Goal: Information Seeking & Learning: Learn about a topic

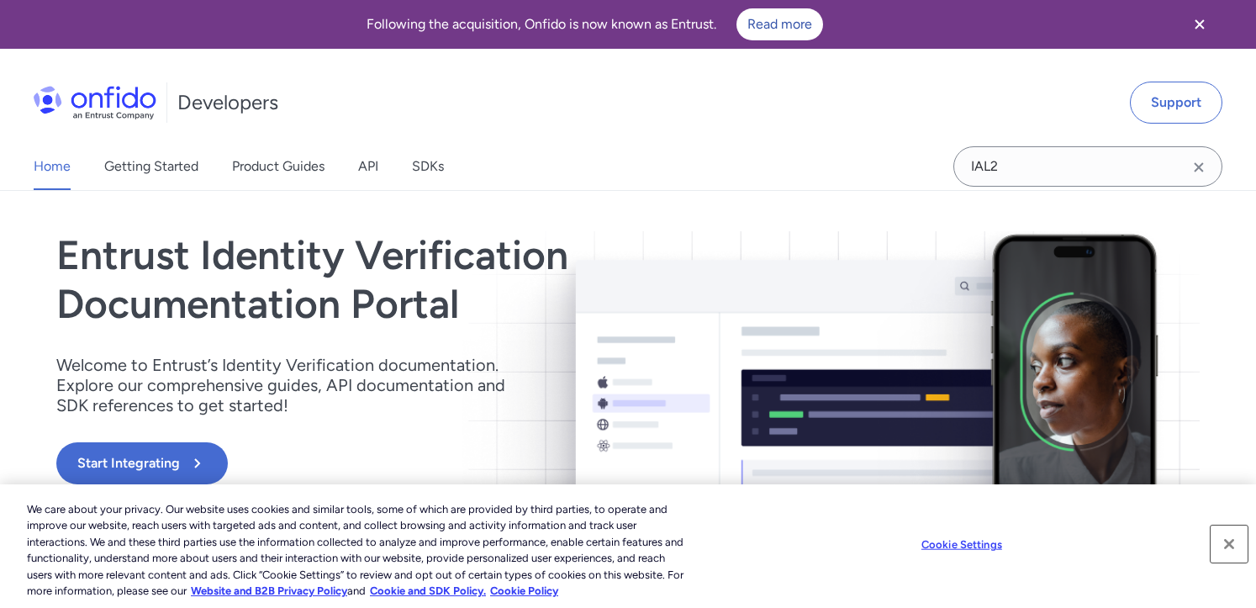
click at [1227, 542] on button "Close" at bounding box center [1228, 543] width 37 height 37
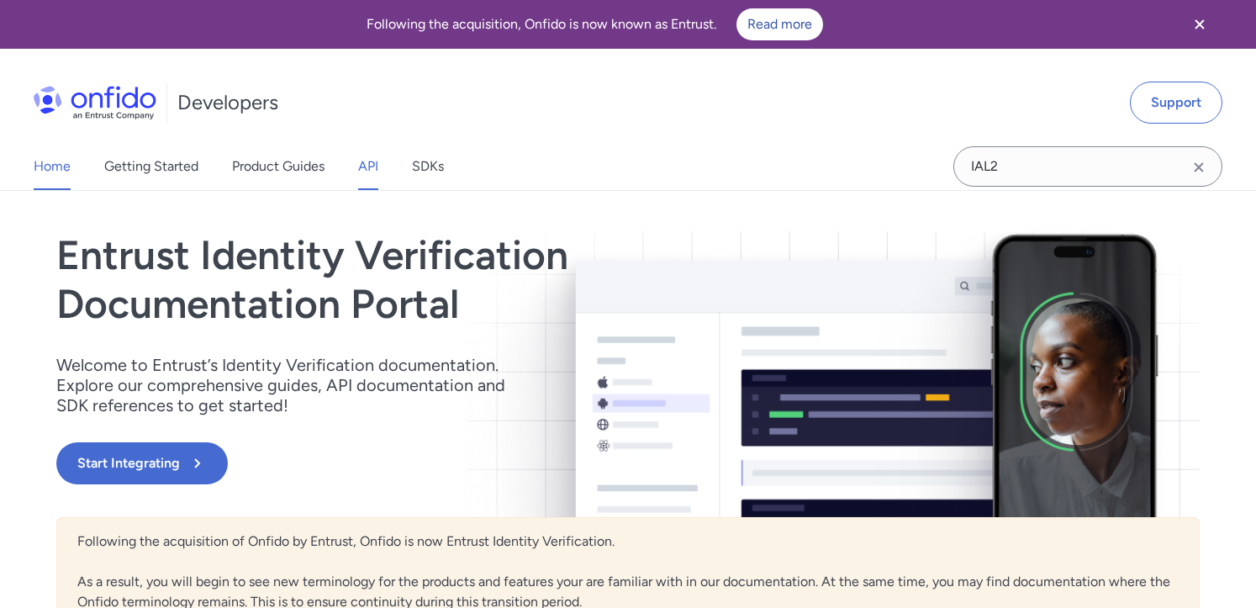
click at [372, 166] on link "API" at bounding box center [368, 166] width 20 height 47
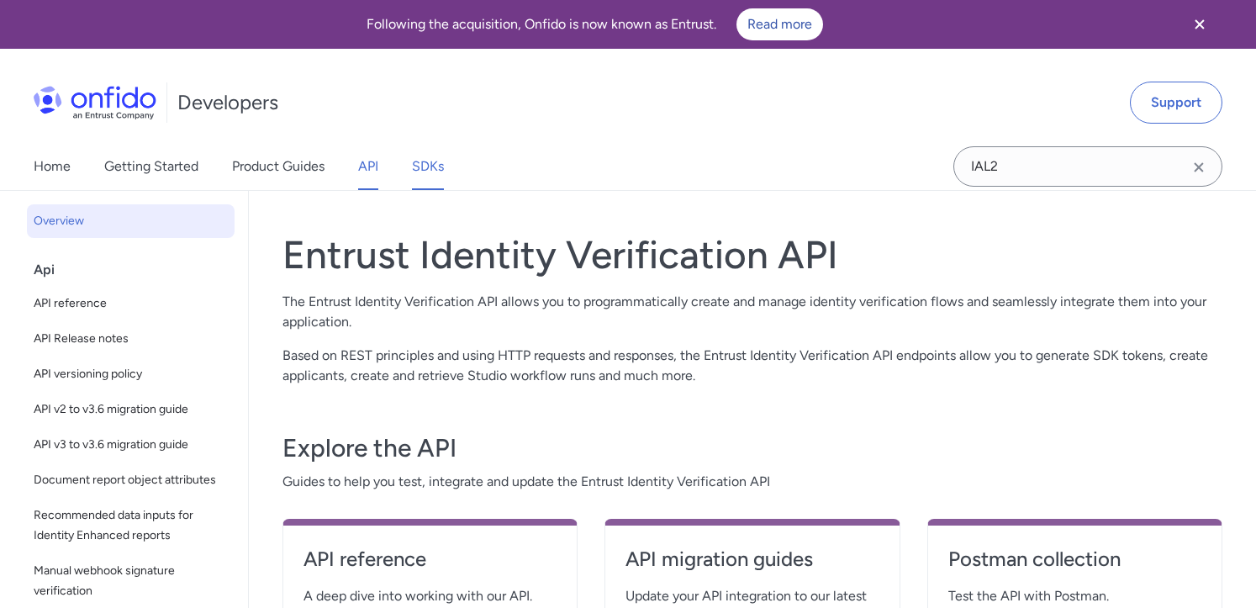
click at [430, 161] on link "SDKs" at bounding box center [428, 166] width 32 height 47
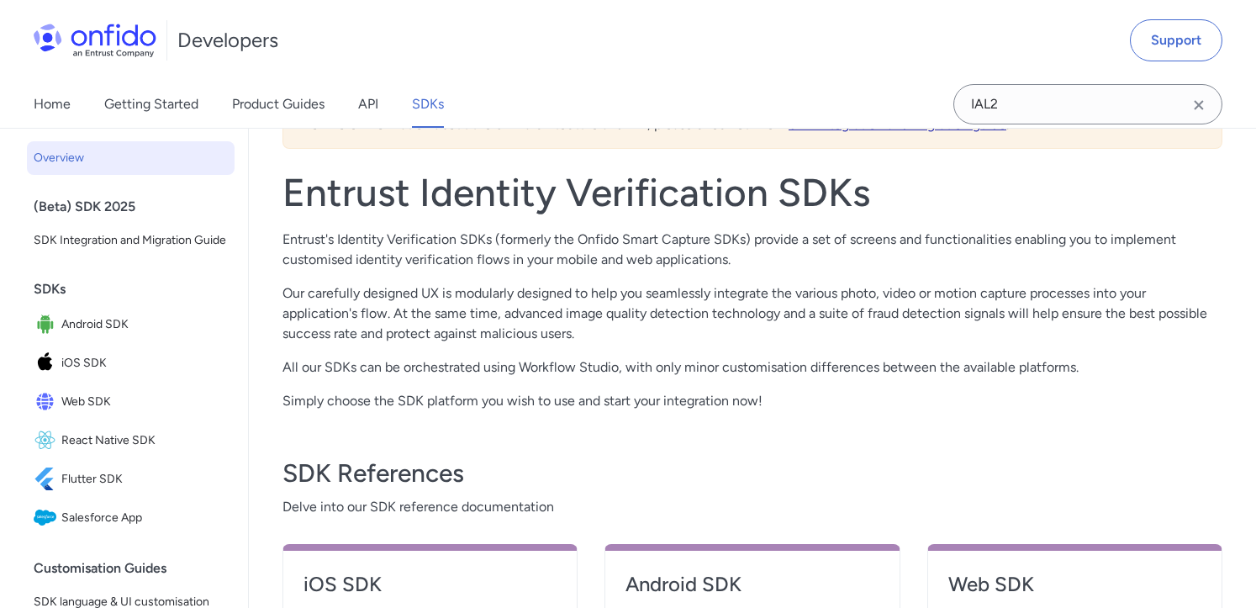
scroll to position [326, 0]
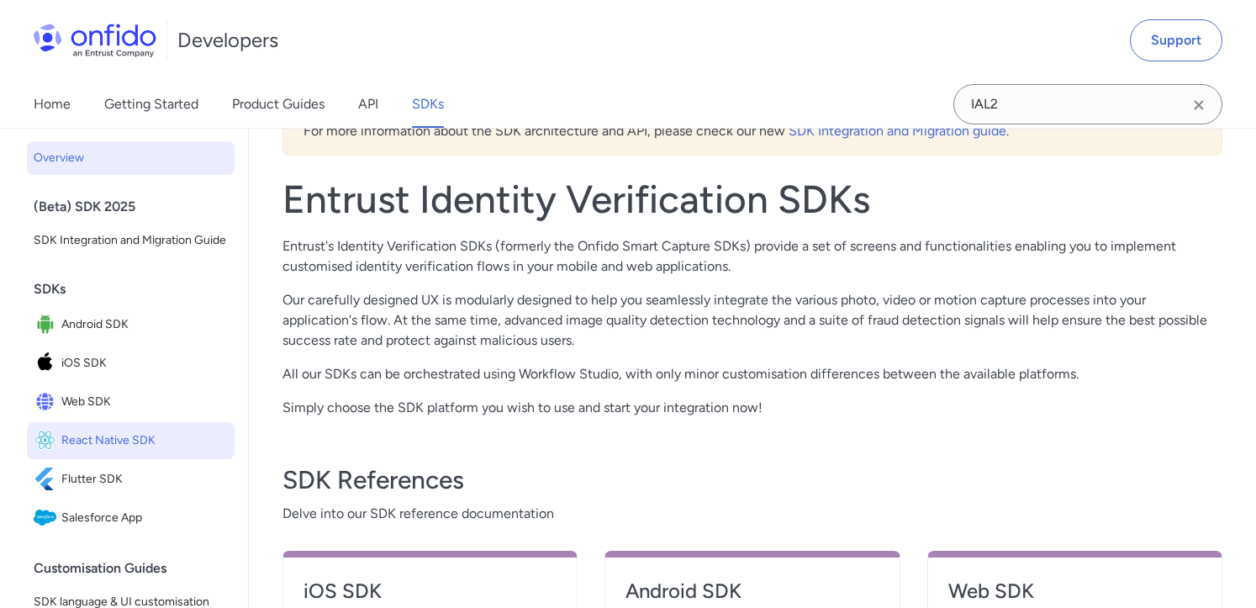
click at [129, 441] on span "React Native SDK" at bounding box center [144, 441] width 166 height 24
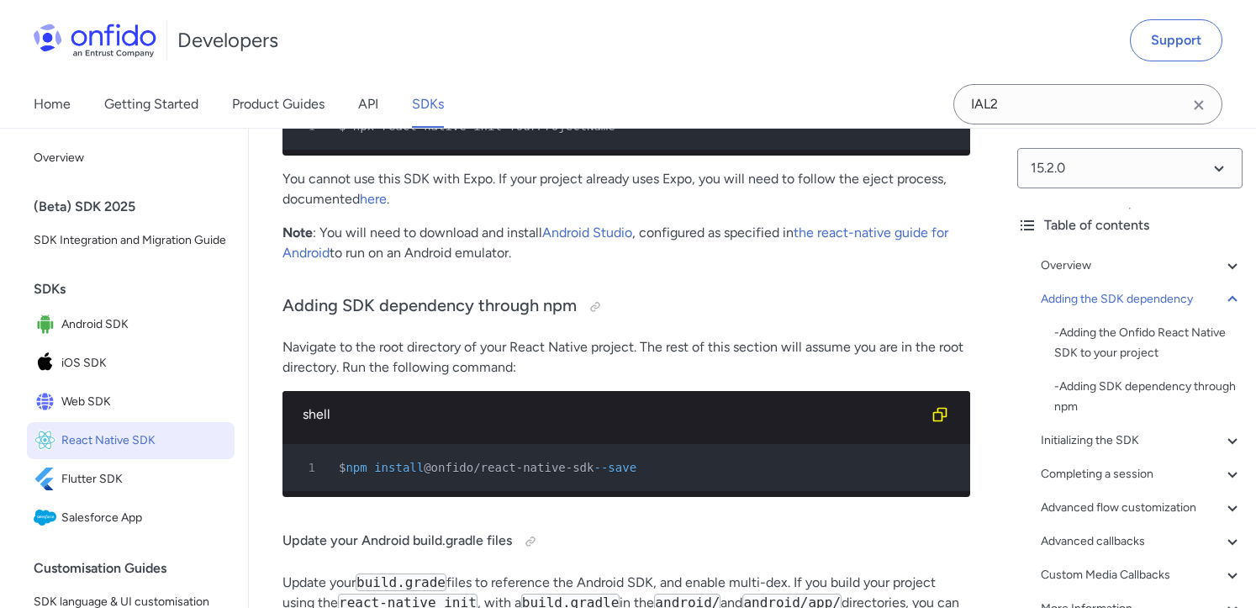
scroll to position [1281, 0]
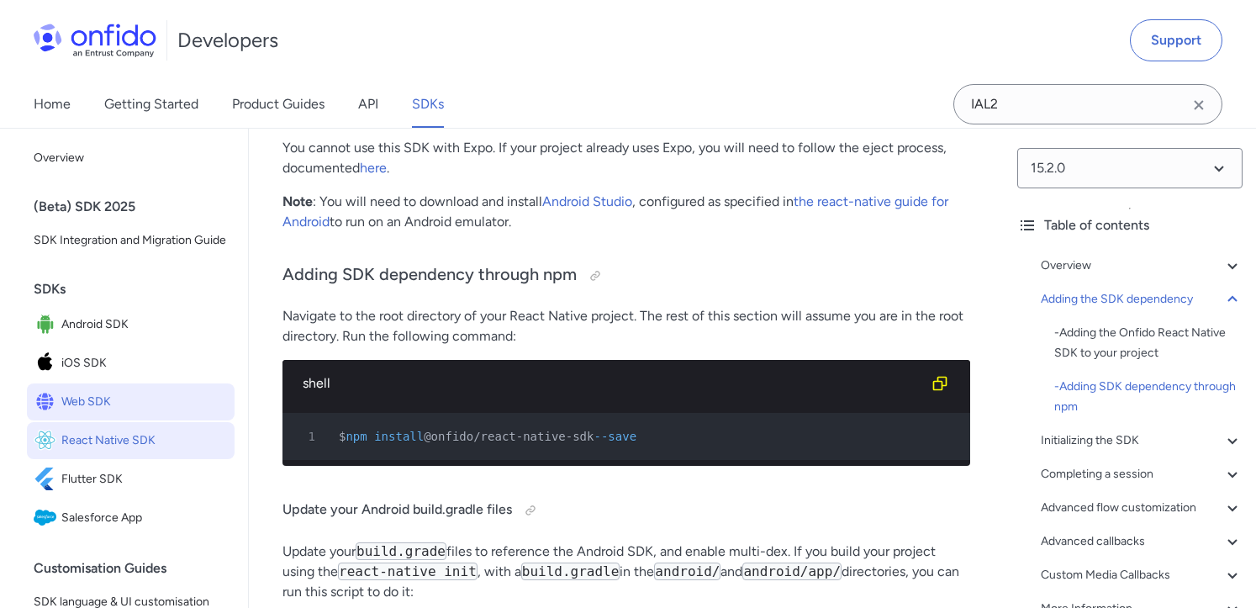
click at [91, 400] on span "Web SDK" at bounding box center [144, 402] width 166 height 24
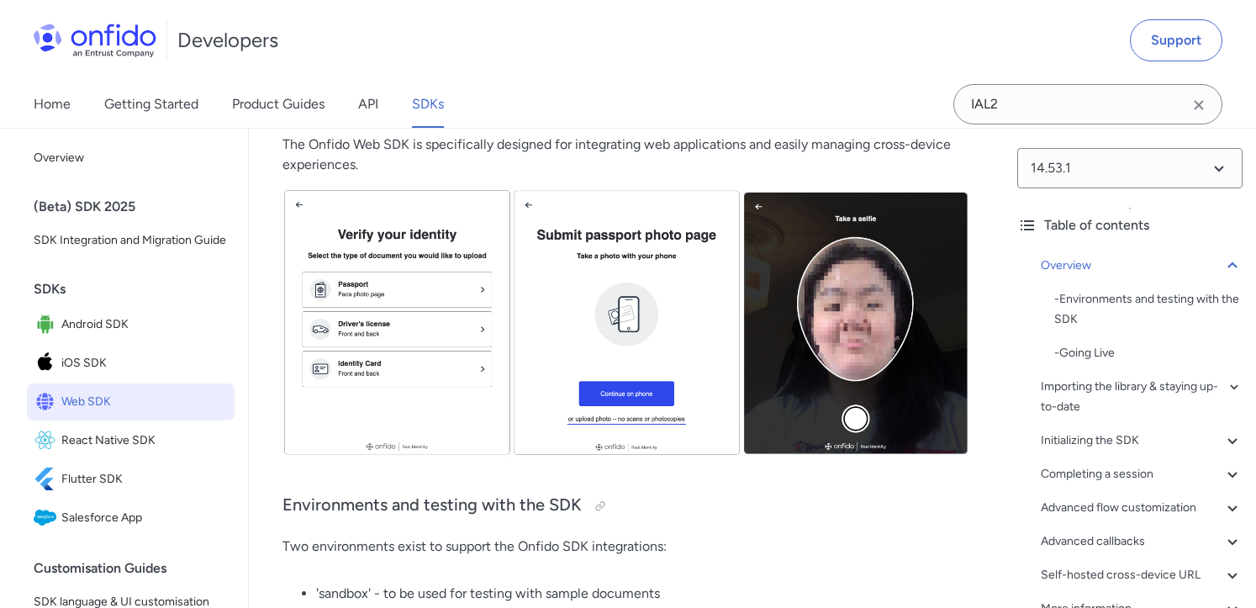
scroll to position [544, 0]
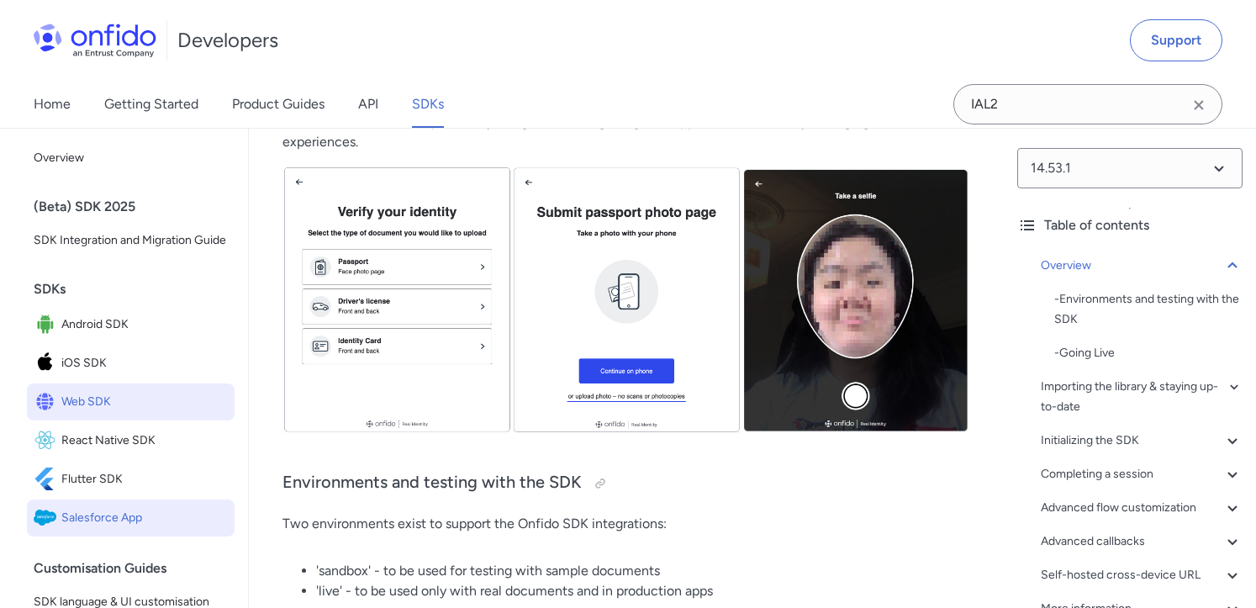
click at [115, 522] on span "Salesforce App" at bounding box center [144, 518] width 166 height 24
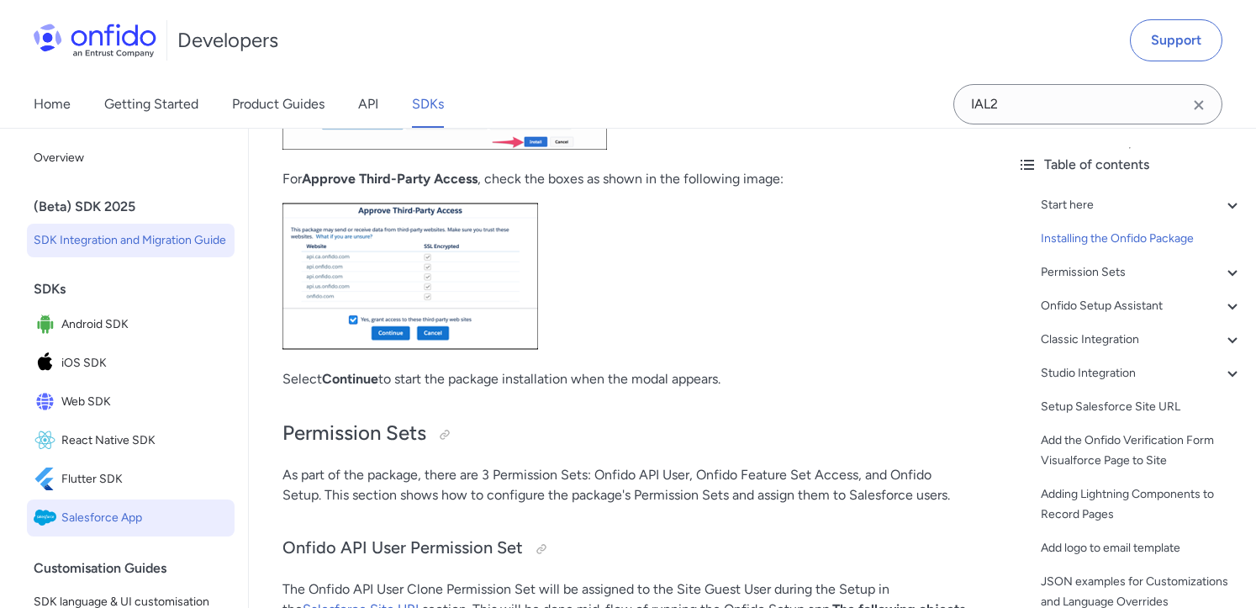
scroll to position [863, 0]
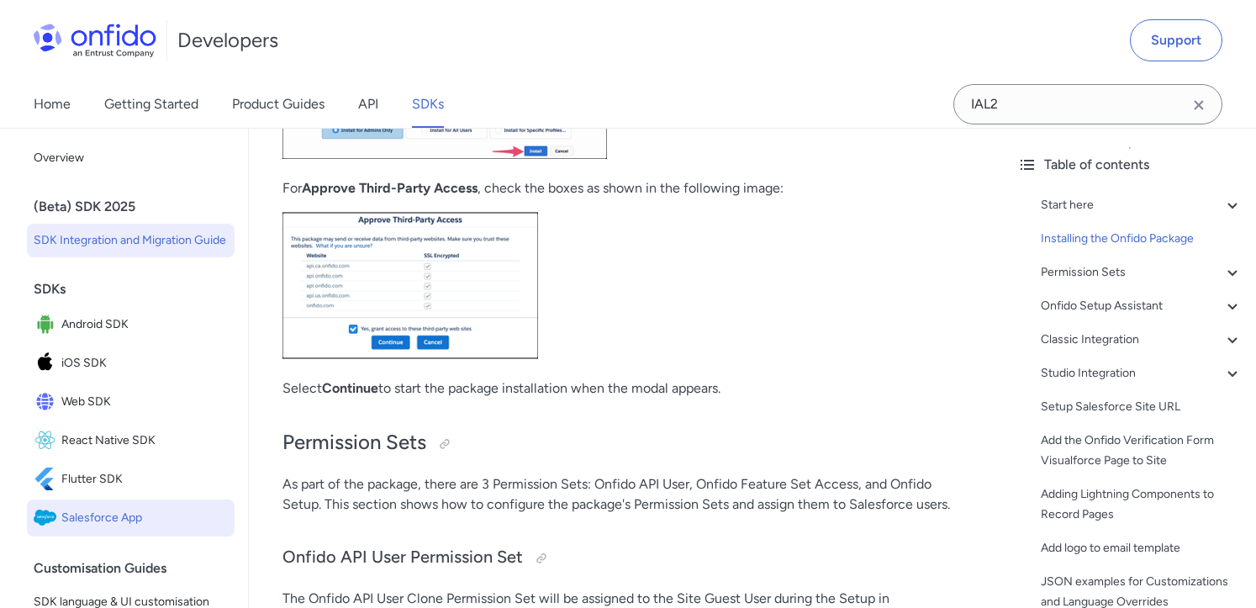
click at [158, 238] on span "SDK Integration and Migration Guide" at bounding box center [131, 240] width 194 height 20
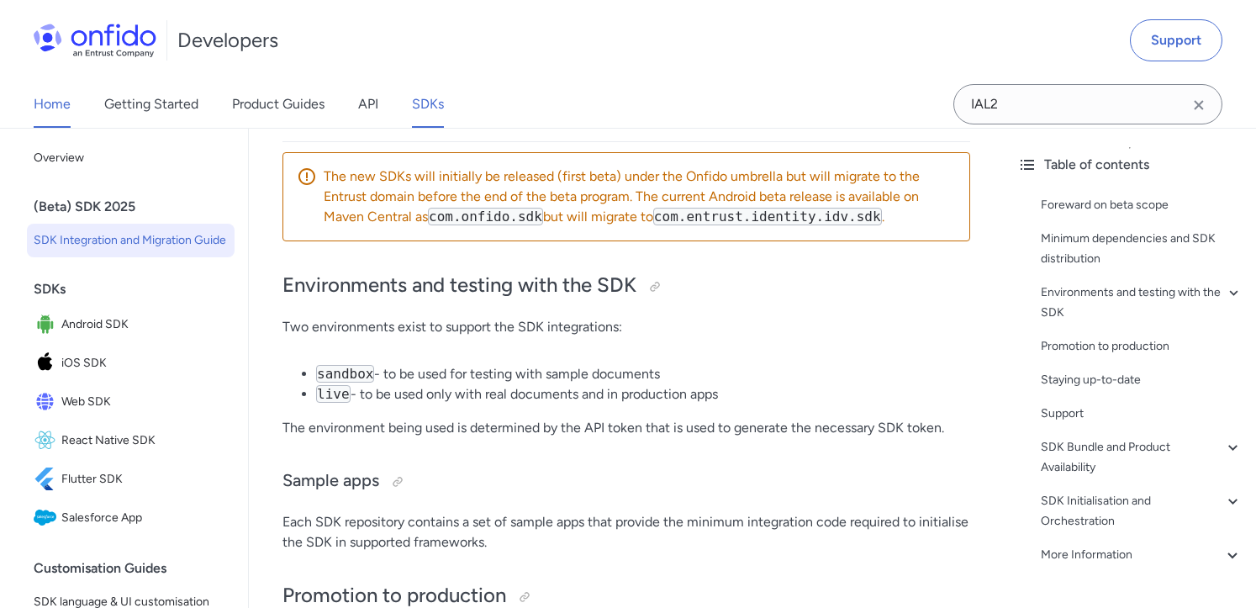
click at [56, 103] on link "Home" at bounding box center [52, 104] width 37 height 47
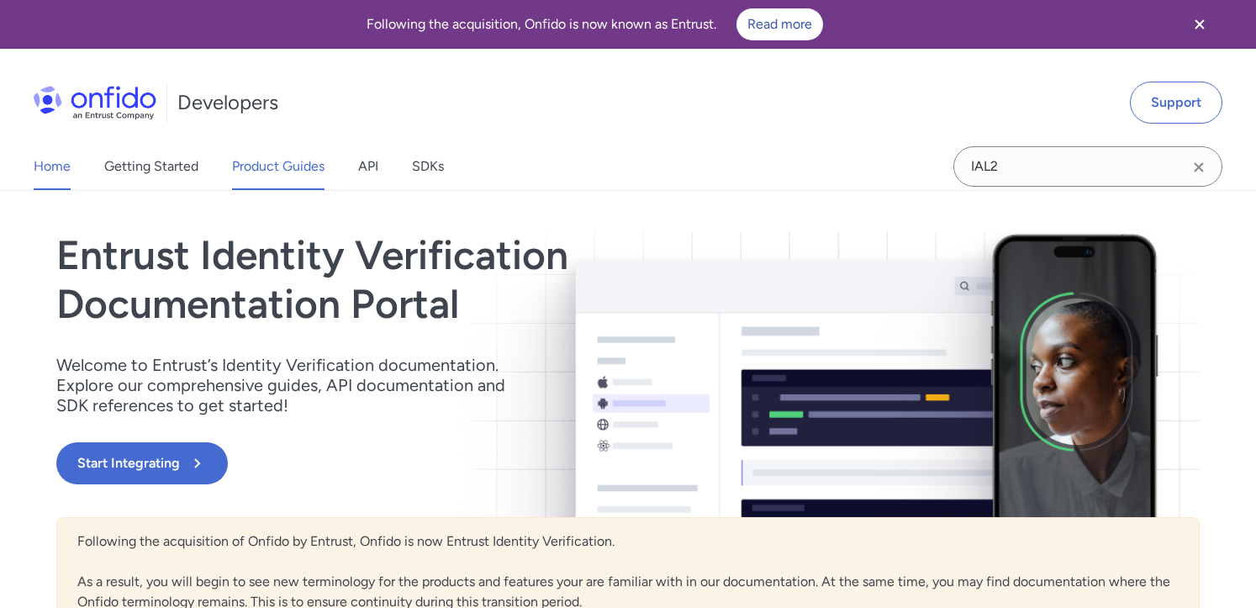
click at [271, 168] on link "Product Guides" at bounding box center [278, 166] width 92 height 47
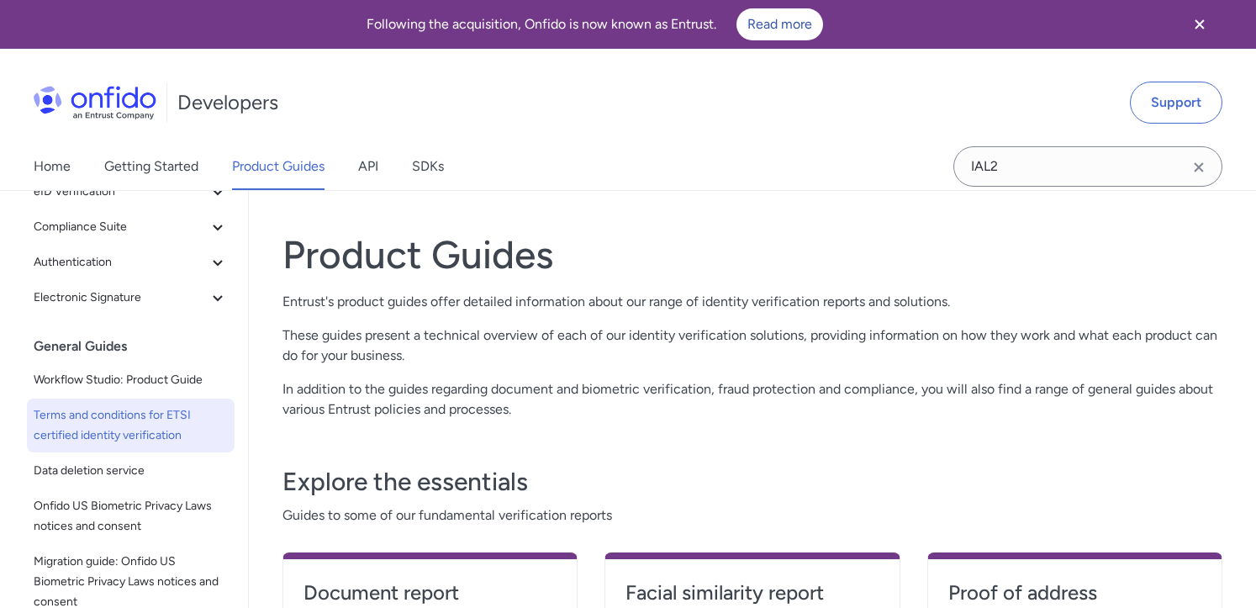
scroll to position [319, 0]
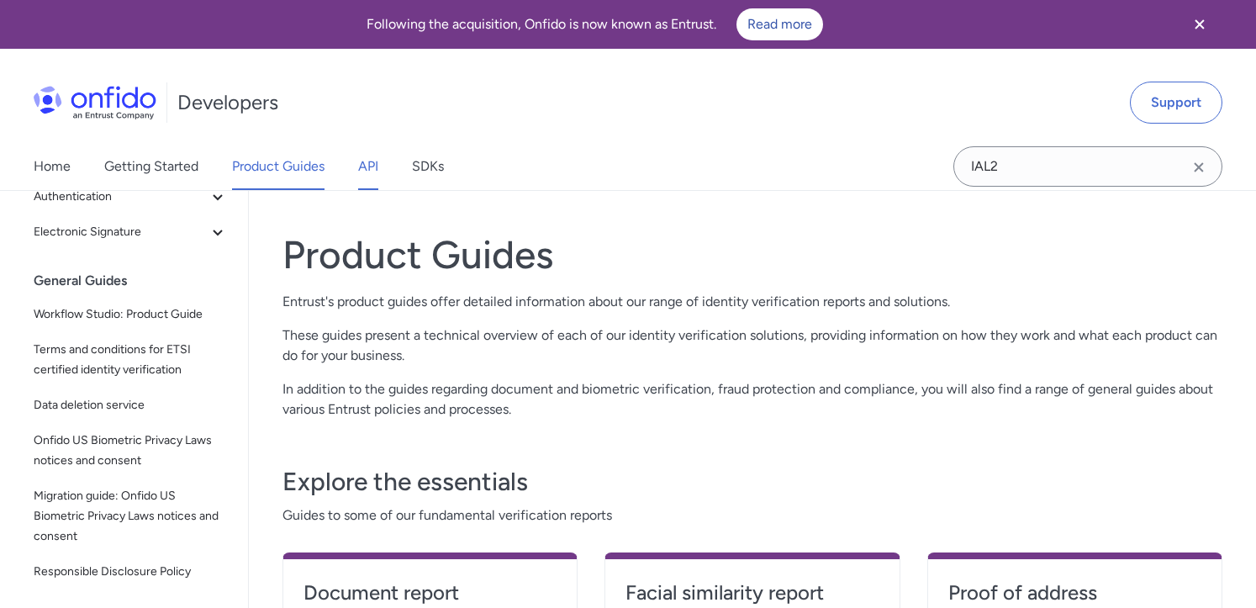
click at [372, 171] on link "API" at bounding box center [368, 166] width 20 height 47
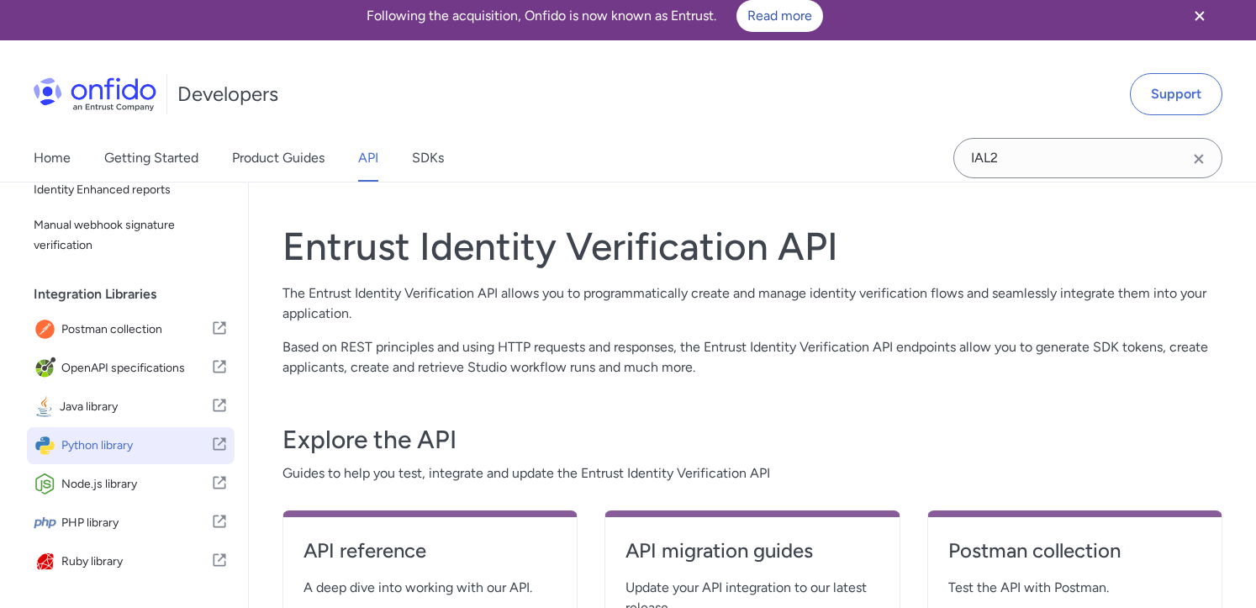
scroll to position [2, 0]
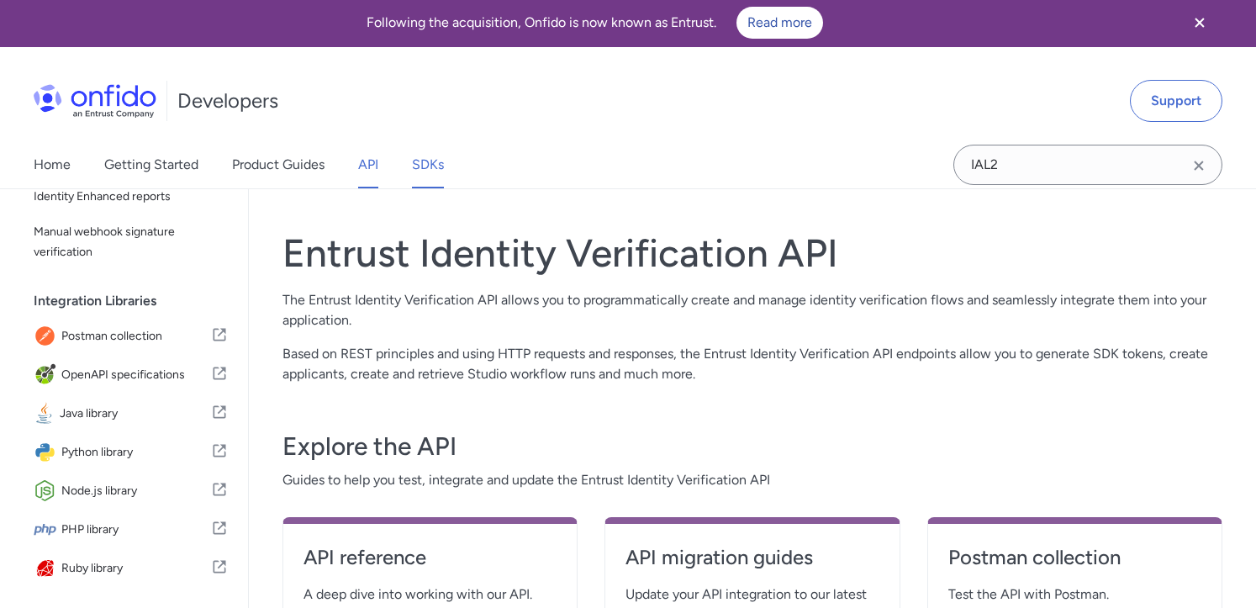
click at [432, 165] on link "SDKs" at bounding box center [428, 164] width 32 height 47
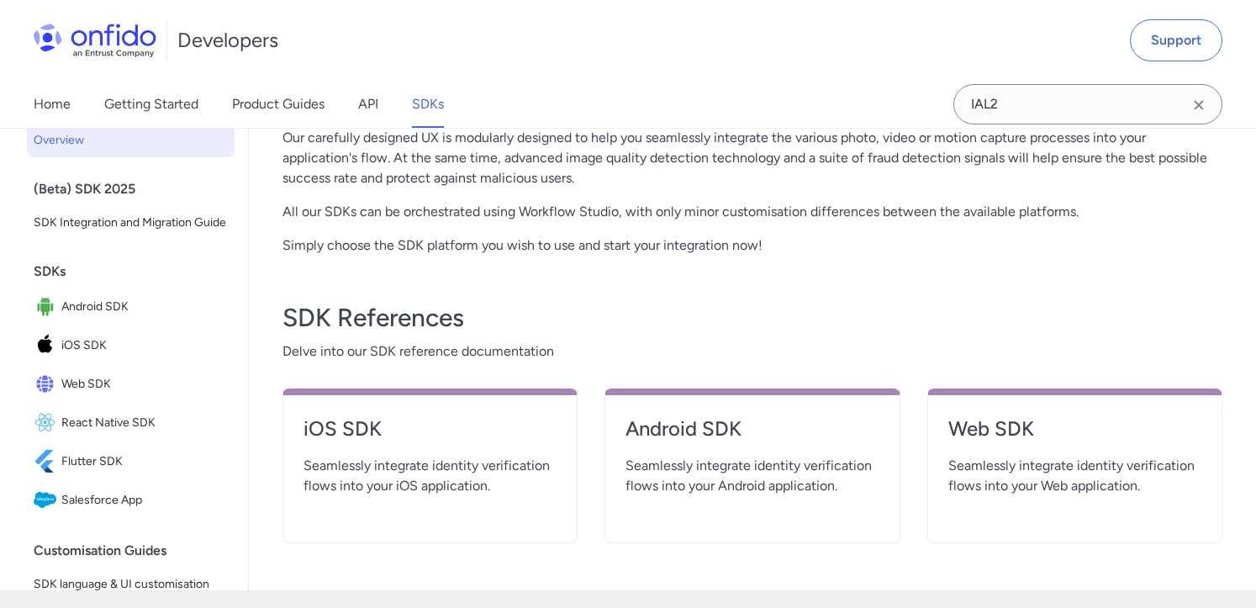
scroll to position [461, 0]
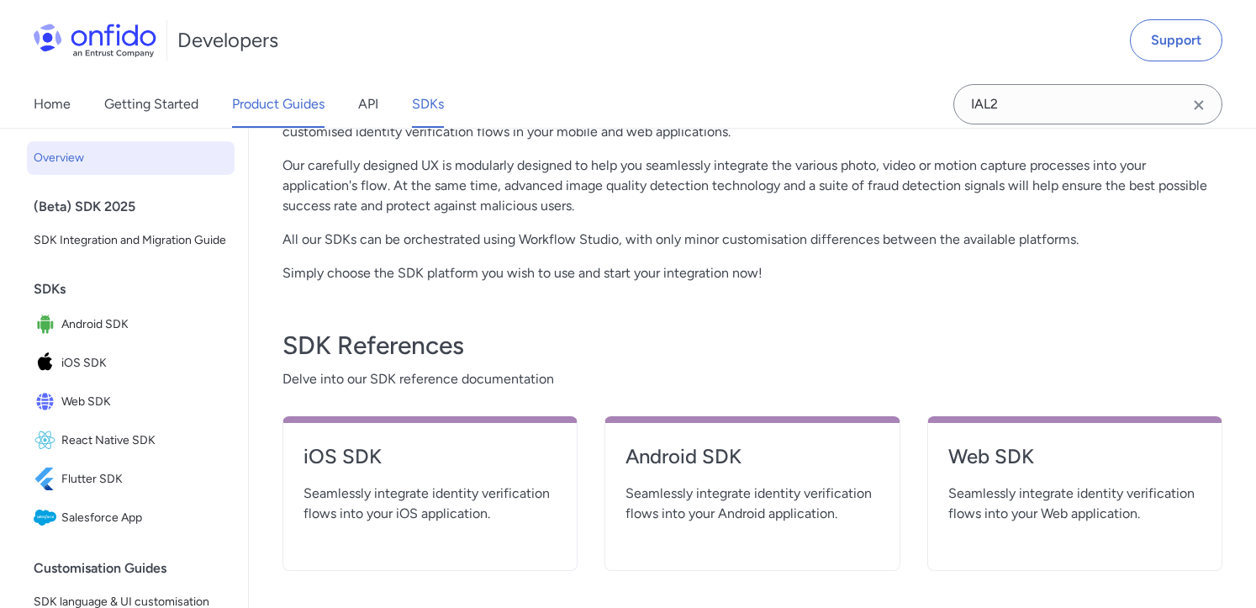
click at [308, 102] on link "Product Guides" at bounding box center [278, 104] width 92 height 47
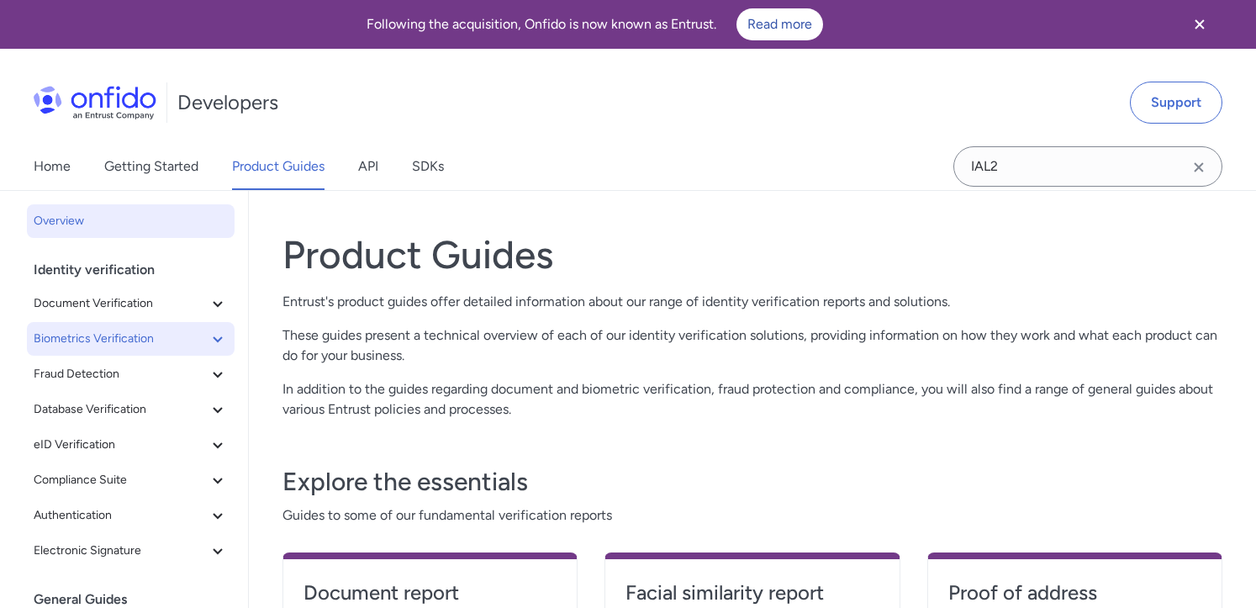
click at [112, 347] on span "Biometrics Verification" at bounding box center [121, 339] width 174 height 20
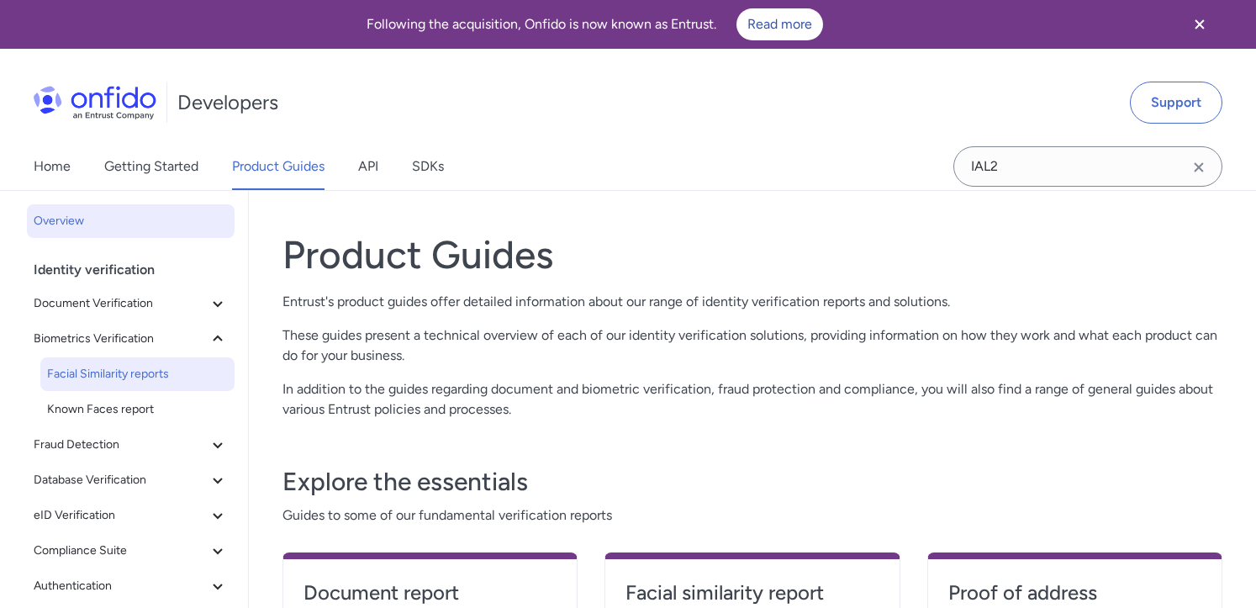
click at [135, 377] on span "Facial Similarity reports" at bounding box center [137, 374] width 181 height 20
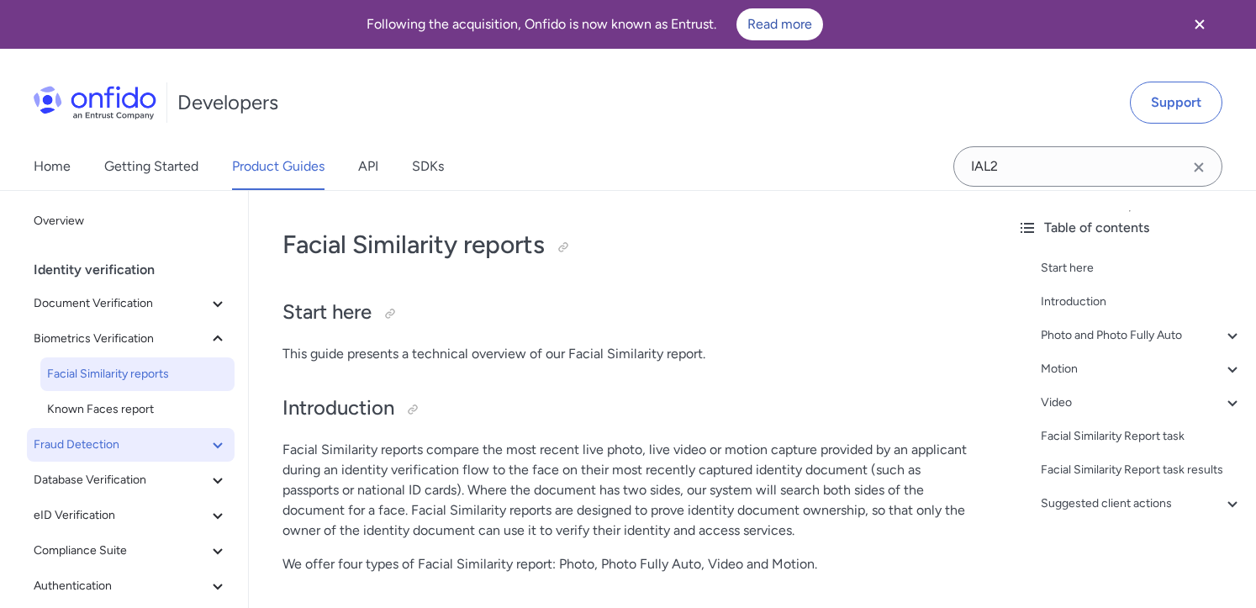
click at [108, 438] on span "Fraud Detection" at bounding box center [121, 445] width 174 height 20
